Goal: Task Accomplishment & Management: Manage account settings

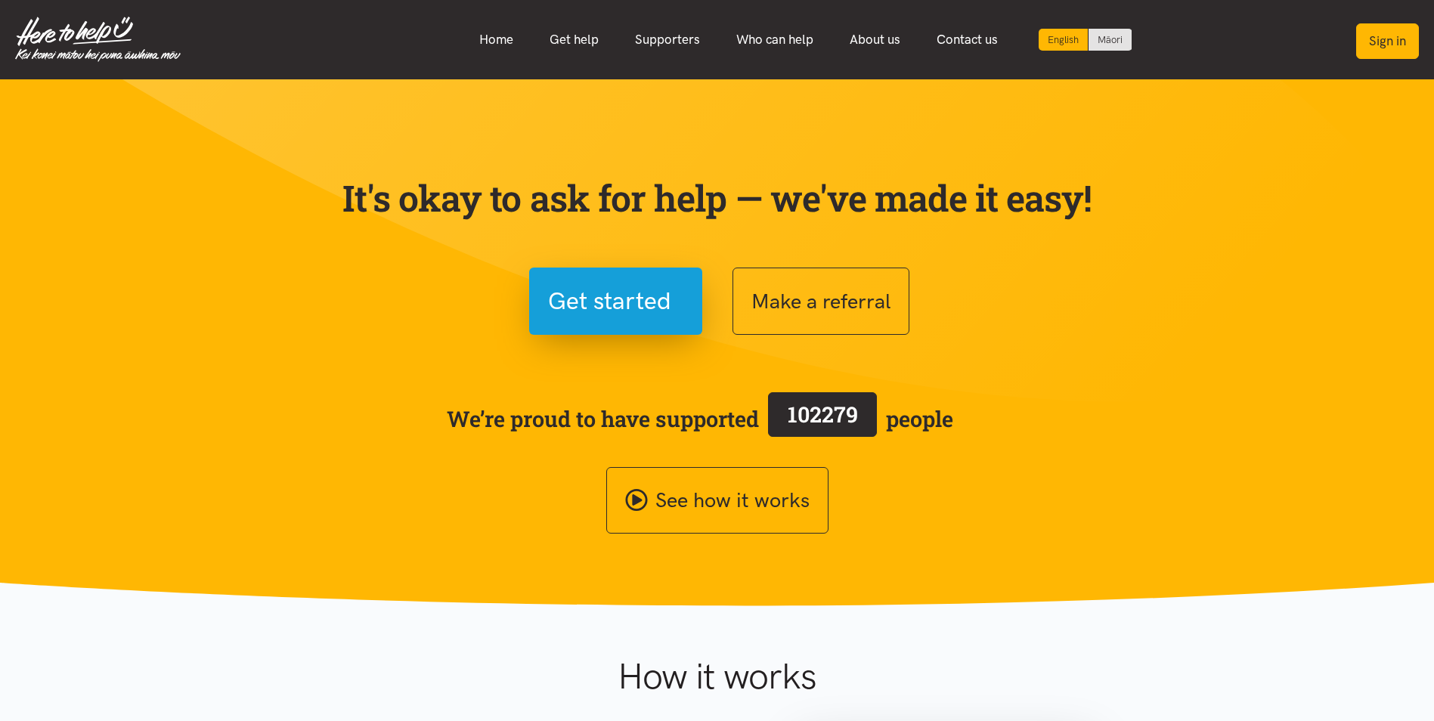
click at [1389, 29] on button "Sign in" at bounding box center [1387, 41] width 63 height 36
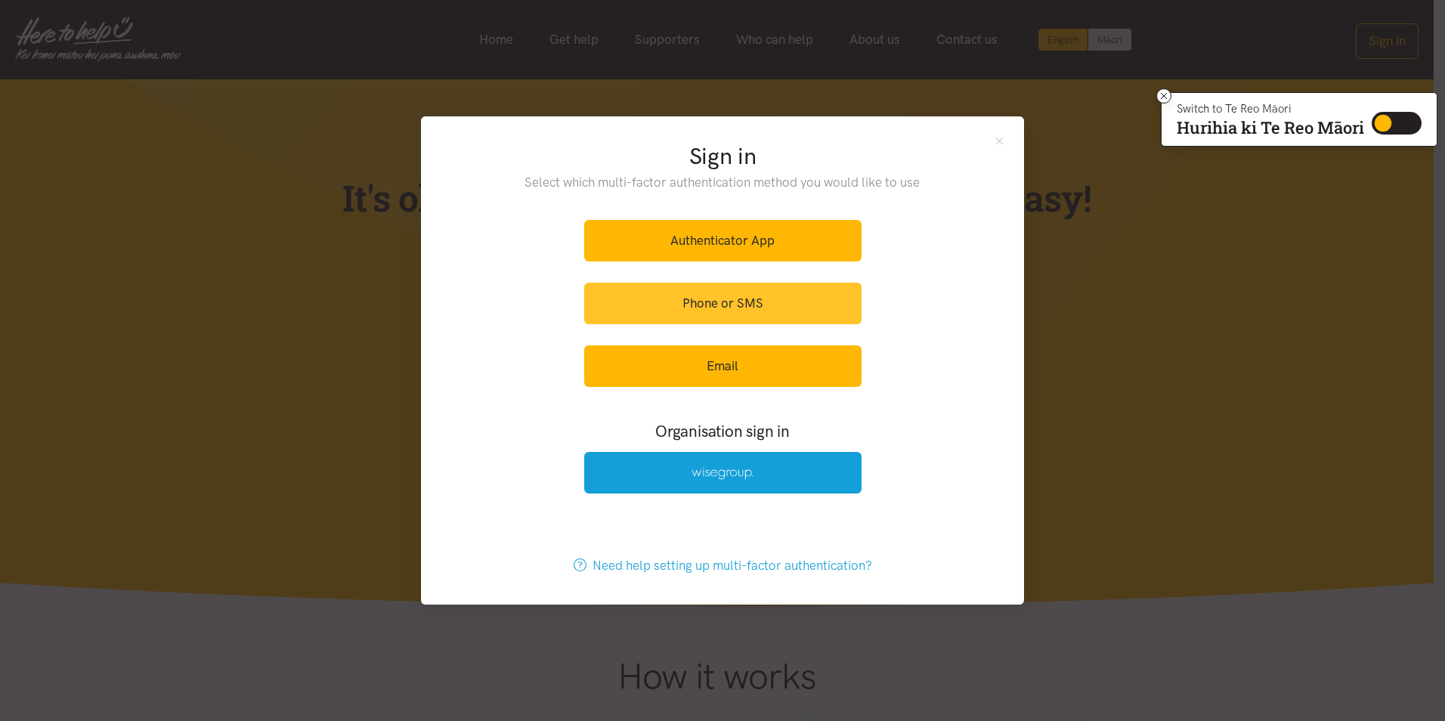
click at [728, 304] on link "Phone or SMS" at bounding box center [722, 304] width 277 height 42
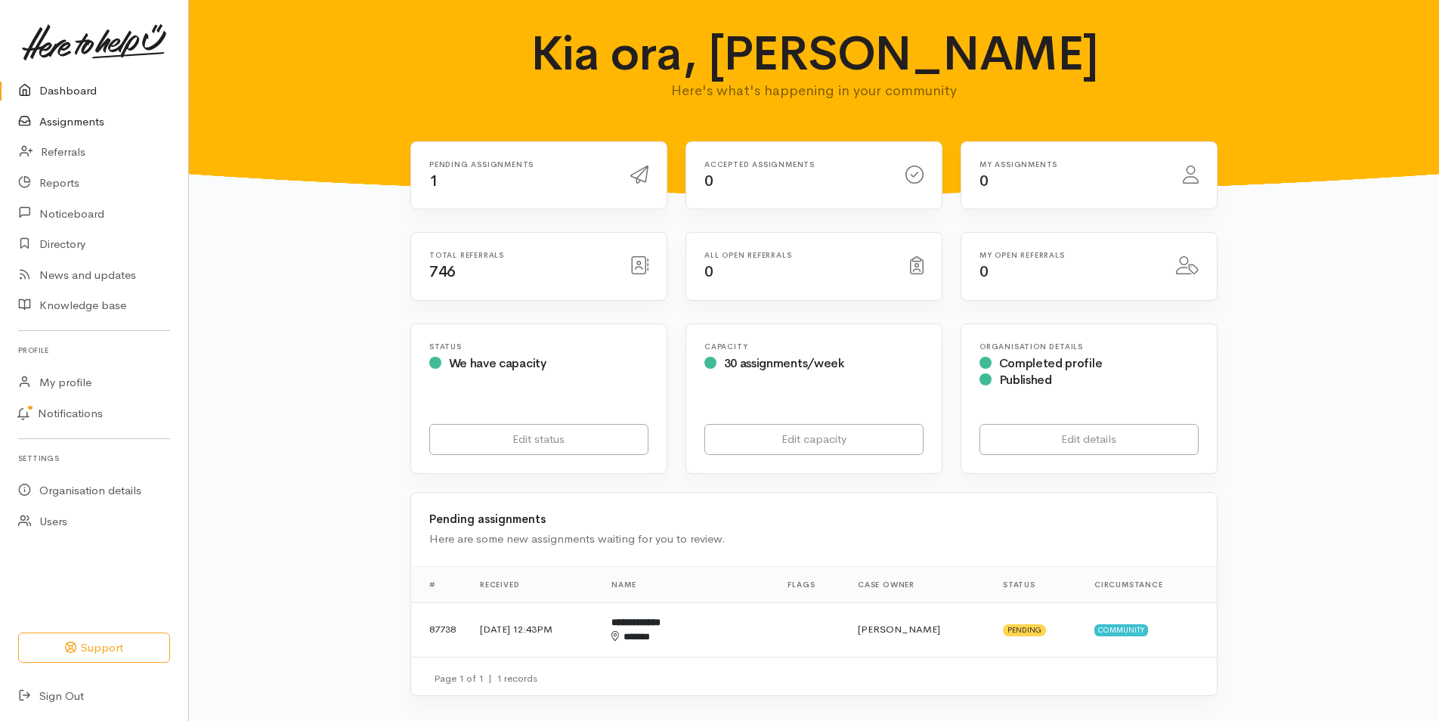
click at [58, 113] on link "Assignments" at bounding box center [94, 122] width 188 height 31
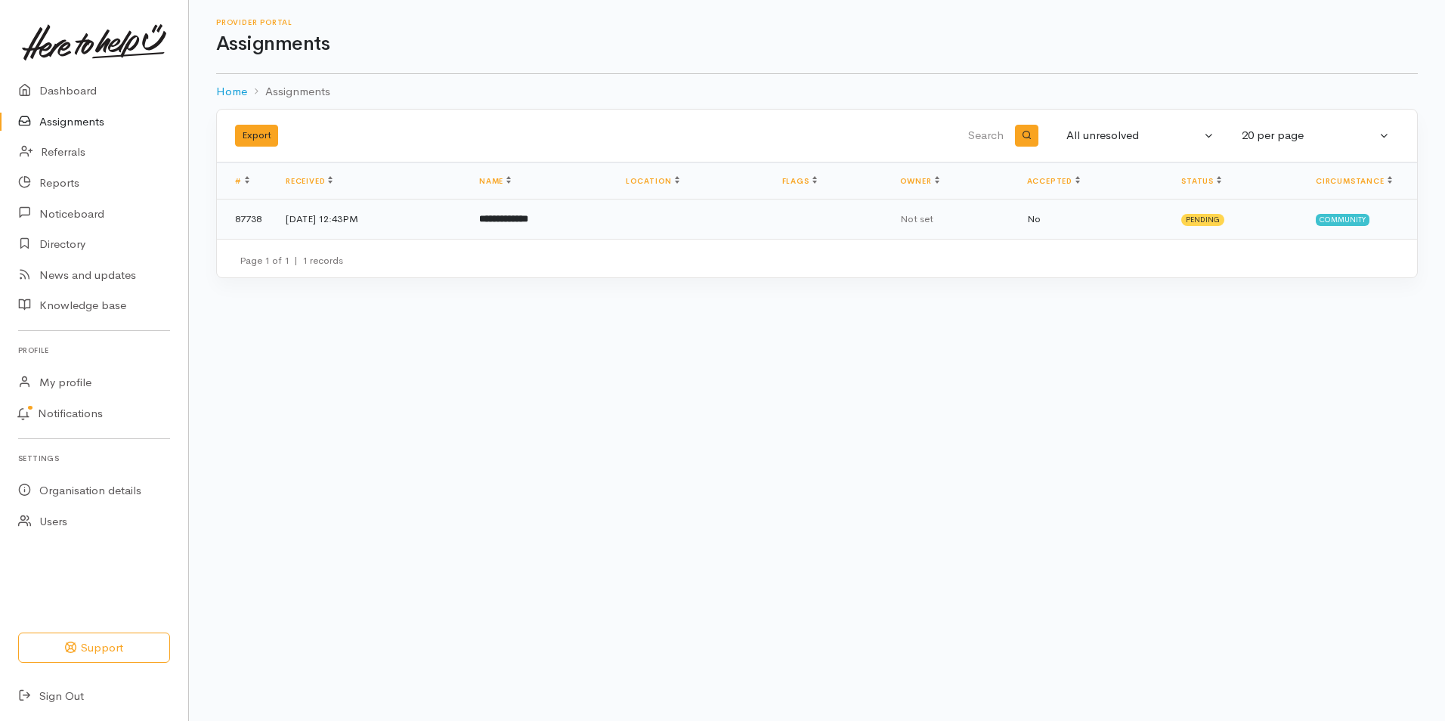
click at [340, 213] on td "18 Aug 2025, 12:43PM" at bounding box center [371, 219] width 194 height 39
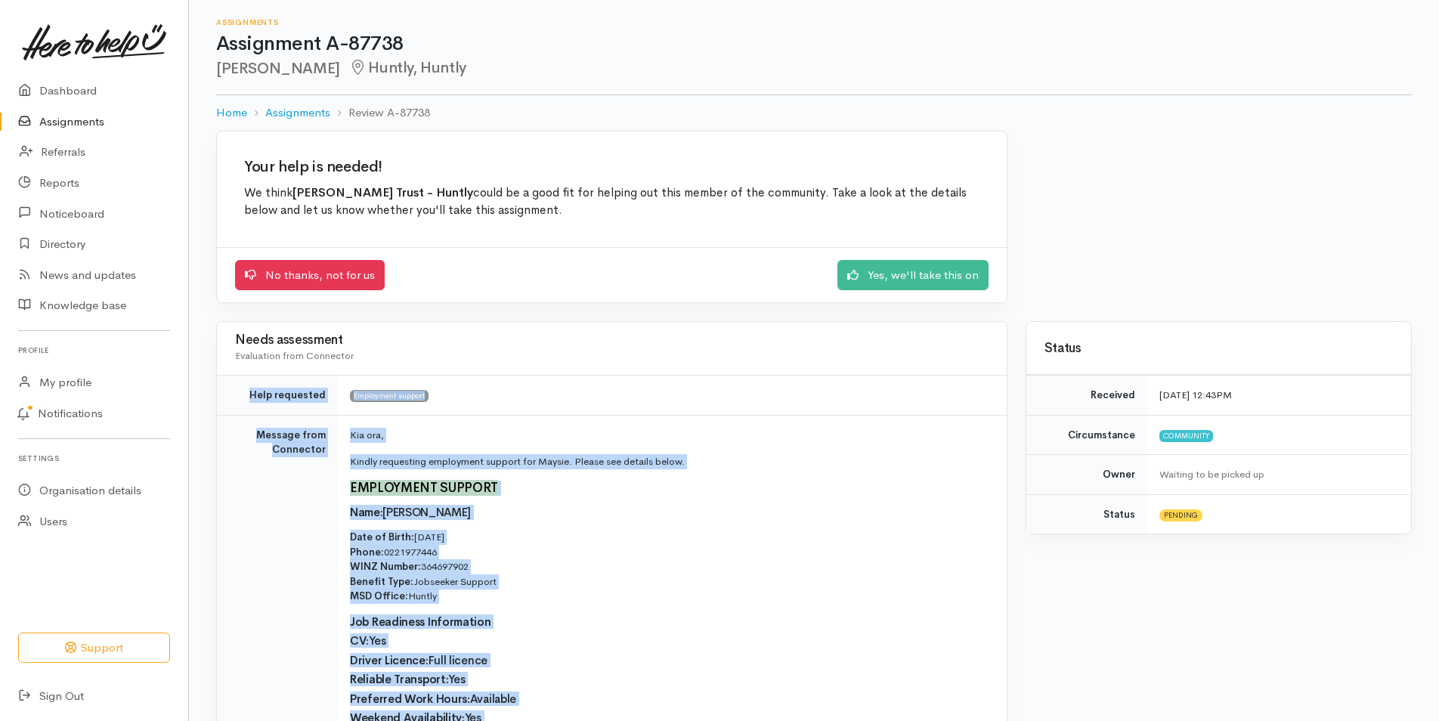
drag, startPoint x: 576, startPoint y: 596, endPoint x: 246, endPoint y: 391, distance: 388.5
copy div "Lore ipsumdolo Sitametcon adipisc Elitsed doei Temporinc Utl etd, Magnaa enimad…"
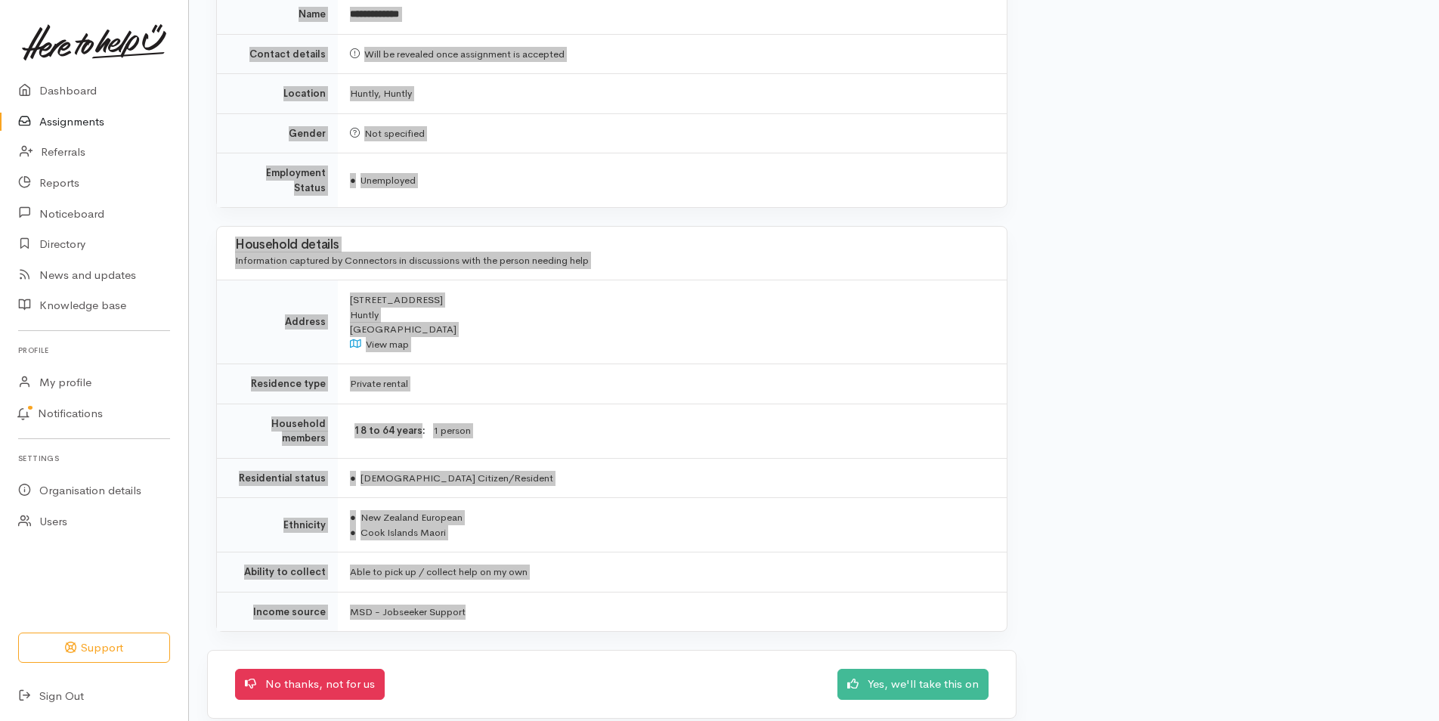
scroll to position [1124, 0]
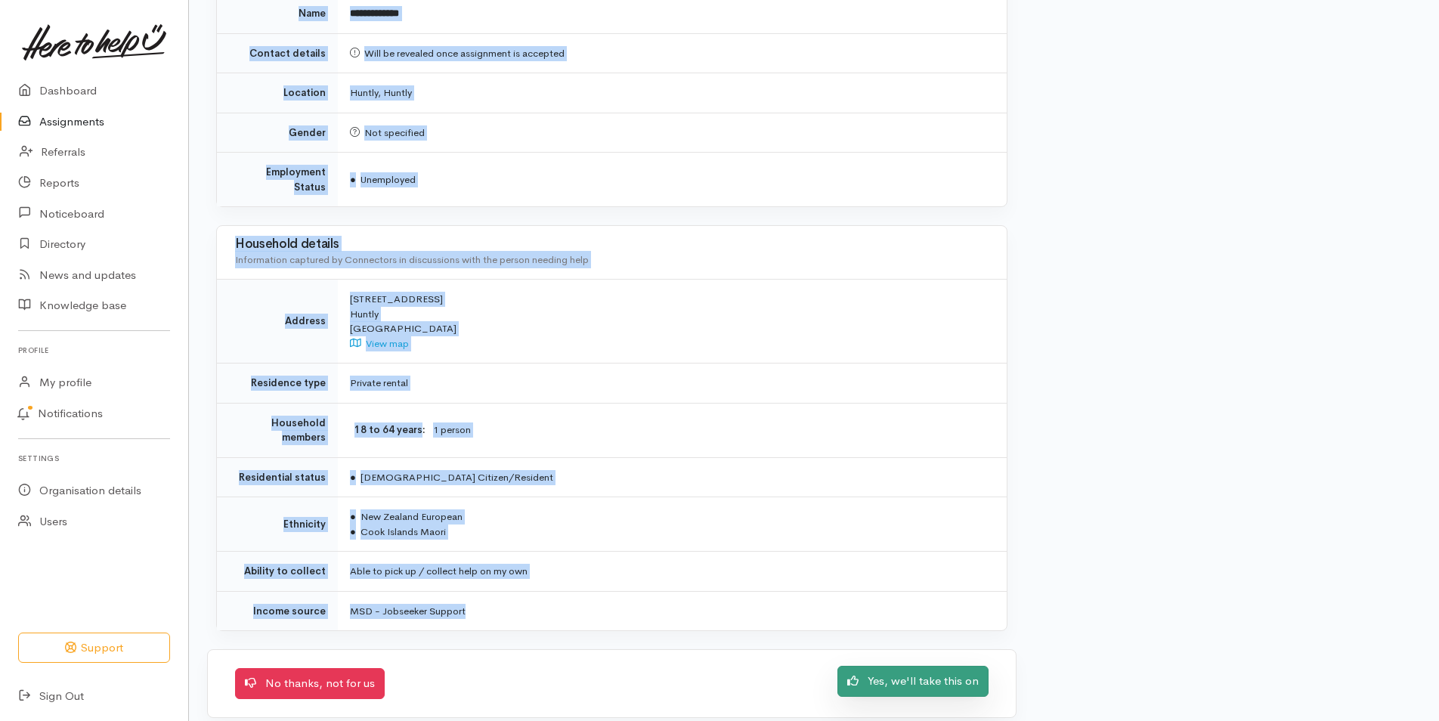
click at [908, 675] on link "Yes, we'll take this on" at bounding box center [913, 681] width 151 height 31
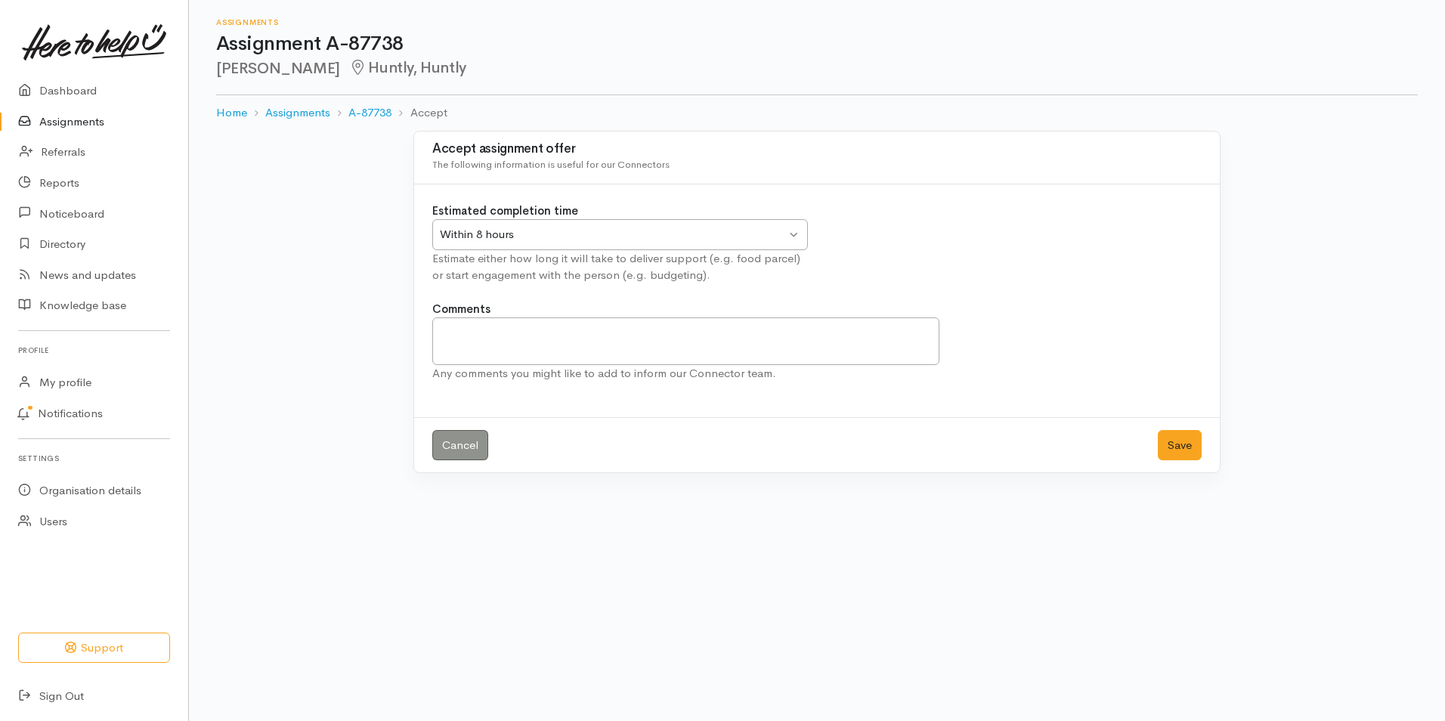
click at [791, 235] on div "Within 8 hours Within 8 hours" at bounding box center [620, 234] width 376 height 31
click at [1189, 435] on button "Save" at bounding box center [1180, 445] width 44 height 31
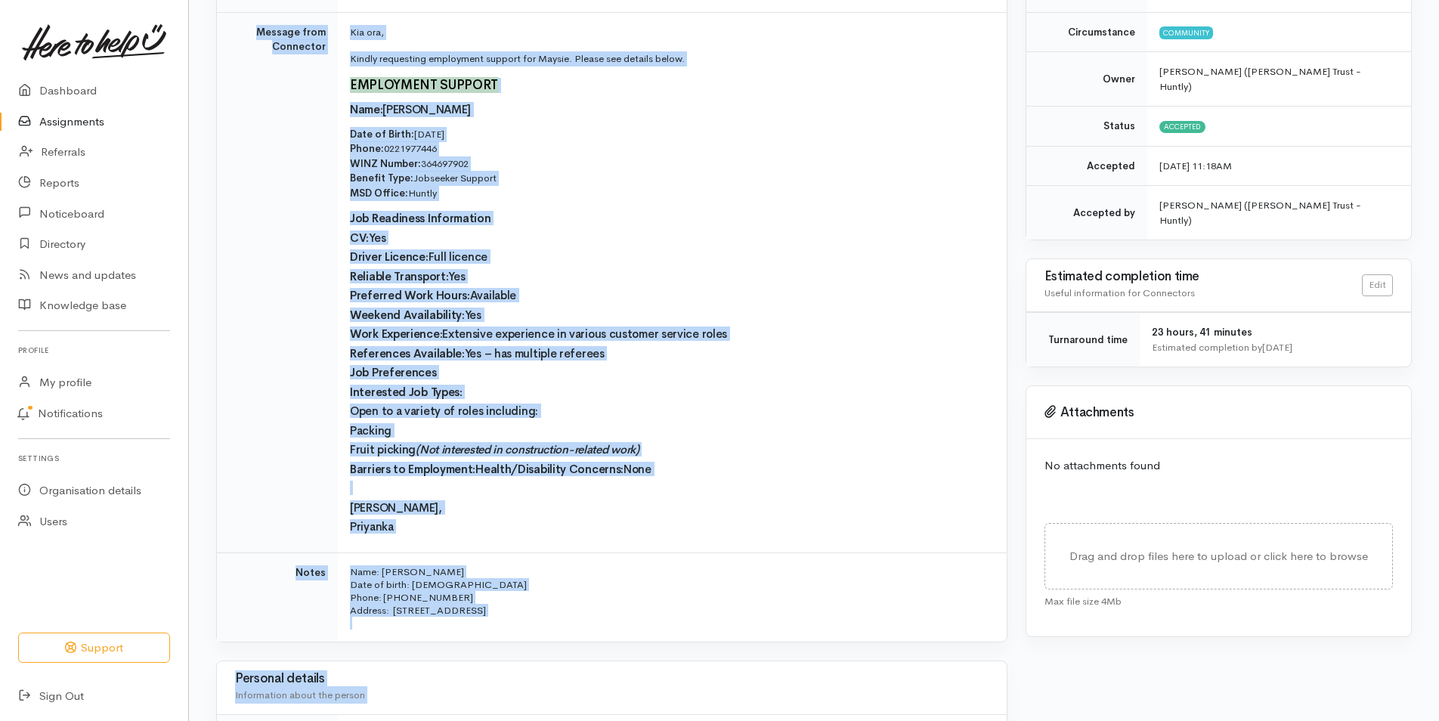
scroll to position [203, 0]
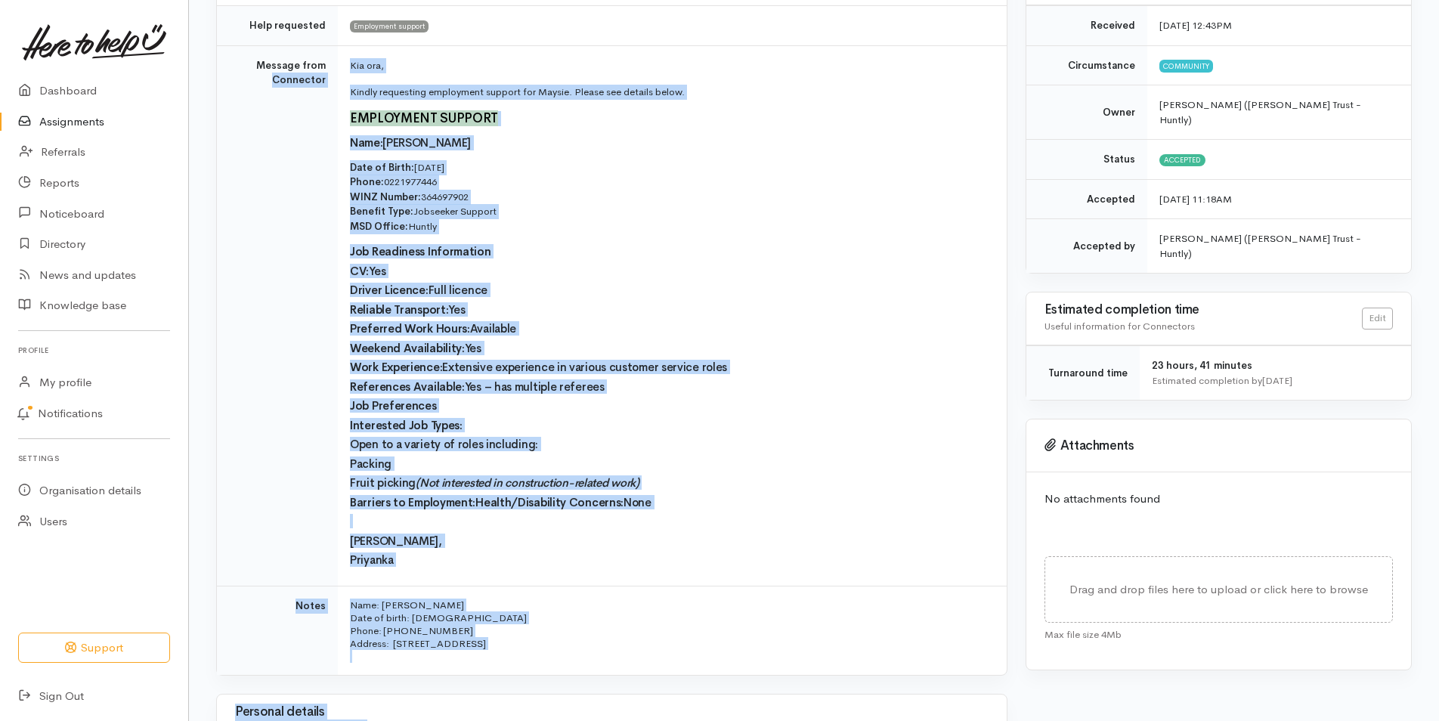
drag, startPoint x: 576, startPoint y: 555, endPoint x: 266, endPoint y: 224, distance: 453.5
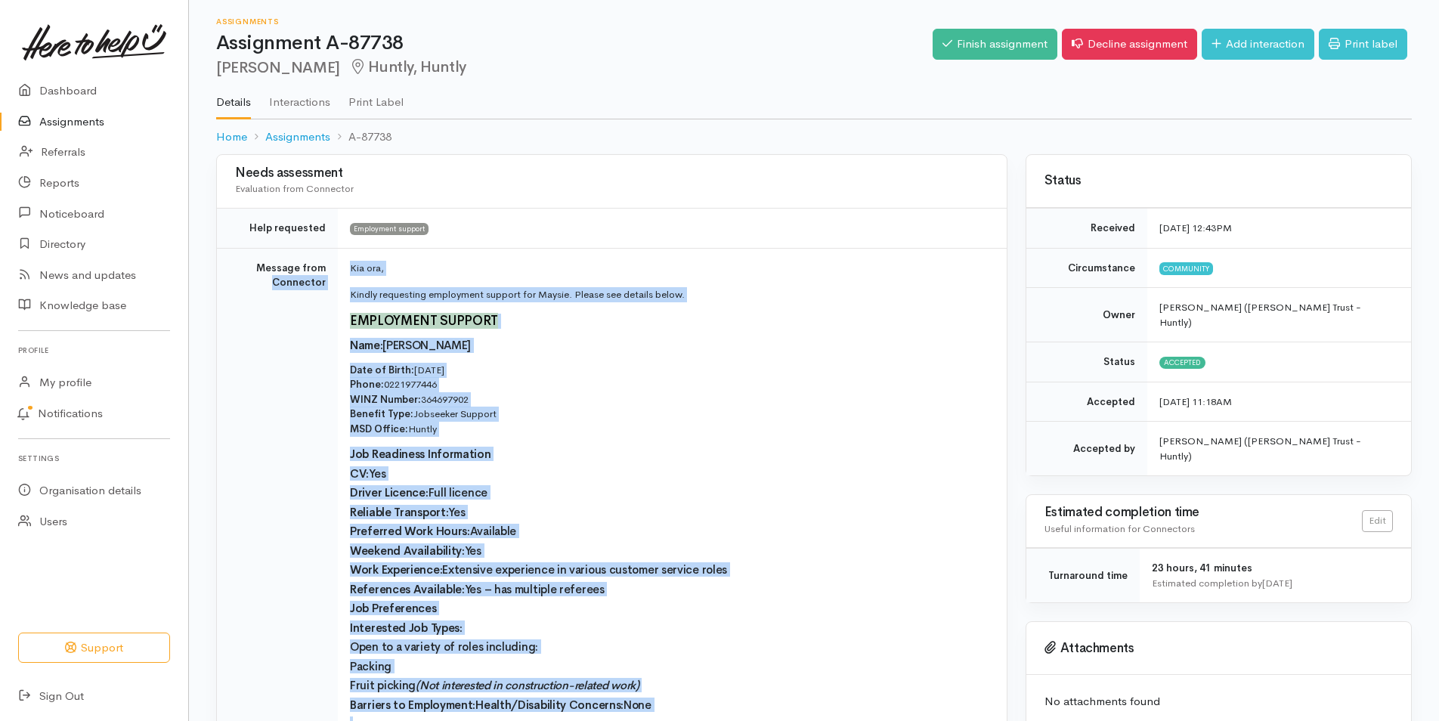
scroll to position [0, 0]
copy div "Loremipsu Dol sit, Ametco adipiscing elitseddoe tempori utl Etdolo. Magnaa eni …"
click at [878, 436] on p "Date of Birth: [DEMOGRAPHIC_DATA] Phone: [PHONE_NUMBER] WINZ Number: 364697902 …" at bounding box center [669, 401] width 639 height 74
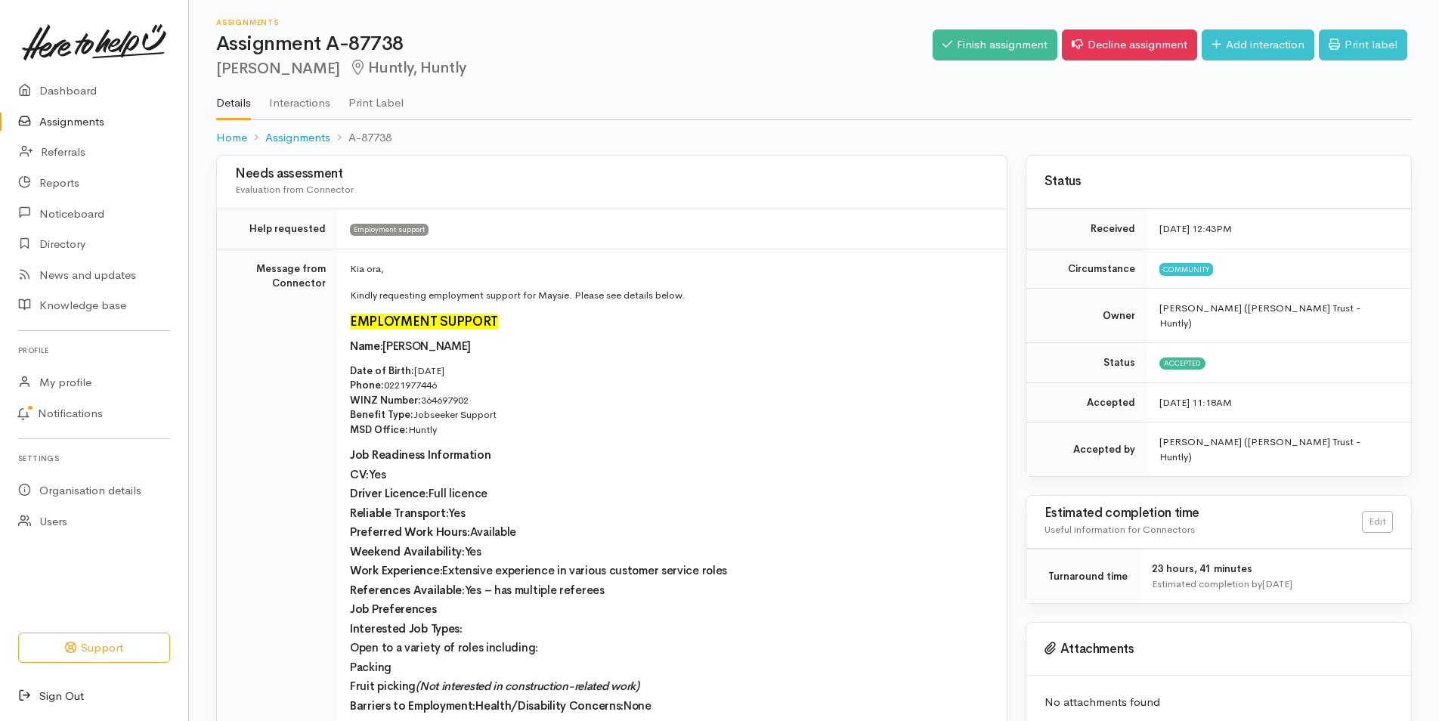
click at [71, 692] on link "Sign Out" at bounding box center [94, 696] width 188 height 31
